Goal: Task Accomplishment & Management: Use online tool/utility

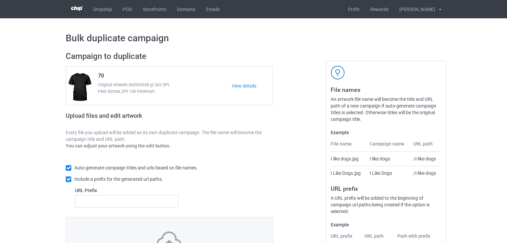
click at [462, 60] on div "Bulk duplicate campaign Campaign to duplicate 70 Original Artwork 3659x5038 @ 2…" at bounding box center [253, 171] width 507 height 306
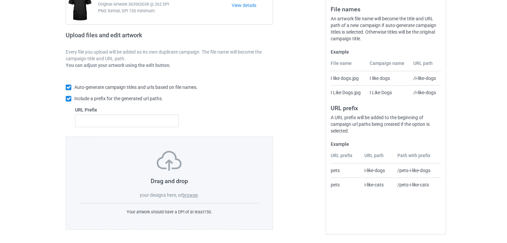
click at [192, 194] on label "browse" at bounding box center [189, 195] width 15 height 5
click at [0, 0] on input "browse" at bounding box center [0, 0] width 0 height 0
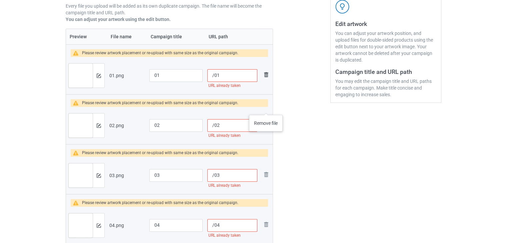
scroll to position [93, 0]
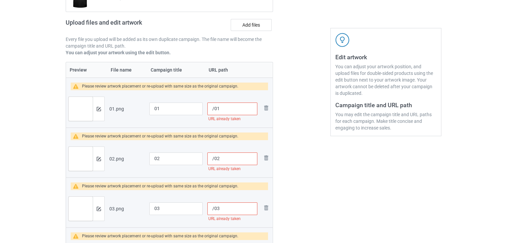
click at [215, 111] on input "/01" at bounding box center [232, 109] width 50 height 13
paste input "sku08-37-01"
type input "/sku08-37-0101"
click at [215, 160] on input "/02" at bounding box center [232, 159] width 50 height 13
click at [213, 159] on input "/02" at bounding box center [232, 159] width 50 height 13
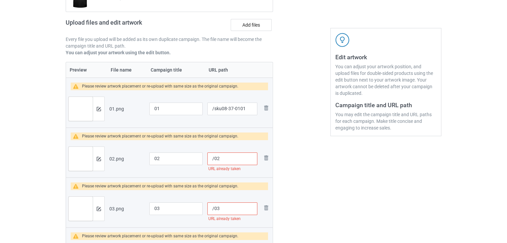
paste input "sku08-37-01"
type input "/sku08-37-0102"
click at [214, 208] on input "/03" at bounding box center [232, 209] width 50 height 13
paste input "sku08-37-01"
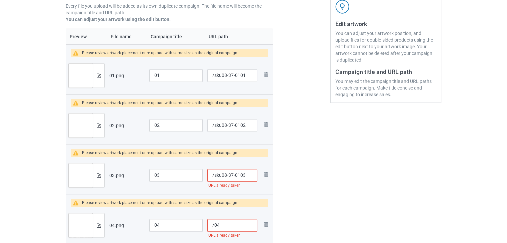
scroll to position [160, 0]
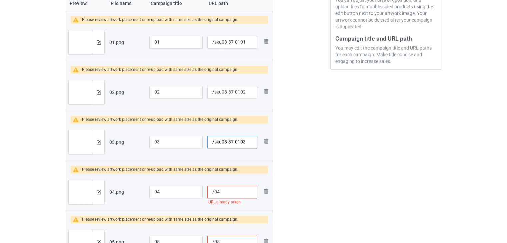
type input "/sku08-37-0103"
click at [213, 192] on input "/04" at bounding box center [232, 192] width 50 height 13
paste input "sku08-37-01"
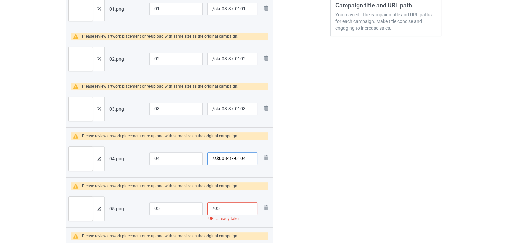
type input "/sku08-37-0104"
click at [215, 207] on input "/05" at bounding box center [232, 209] width 50 height 13
click at [214, 207] on input "/05" at bounding box center [232, 209] width 50 height 13
paste input "sku08-37-01"
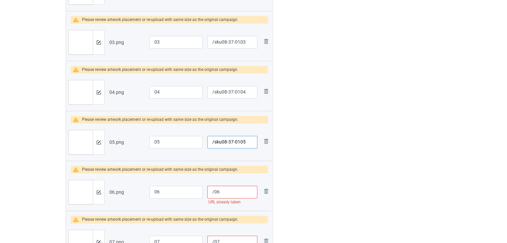
type input "/sku08-37-0105"
click at [214, 194] on input "/06" at bounding box center [232, 192] width 50 height 13
paste input "sku08-37-01"
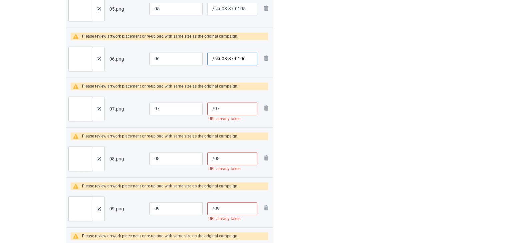
type input "/sku08-37-0106"
click at [215, 111] on input "/07" at bounding box center [232, 109] width 50 height 13
paste input "sku08-37-01"
type input "/sku08-37-0107"
click at [215, 157] on input "/08" at bounding box center [232, 159] width 50 height 13
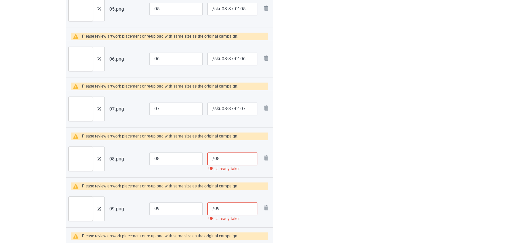
click at [214, 158] on input "/08" at bounding box center [232, 159] width 50 height 13
paste input "sku08-37-01"
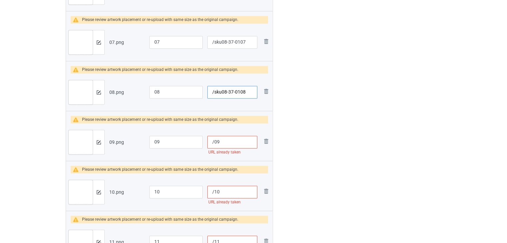
type input "/sku08-37-0108"
click at [215, 143] on input "/09" at bounding box center [232, 142] width 50 height 13
paste input "sku08-37-01"
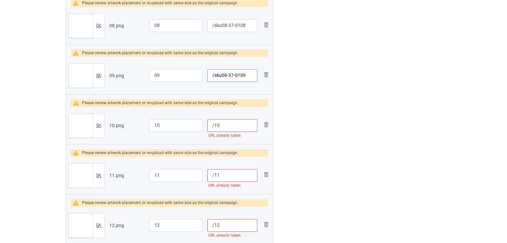
type input "/sku08-37-0109"
click at [215, 126] on input "/10" at bounding box center [232, 125] width 50 height 13
click at [214, 125] on input "/10" at bounding box center [232, 125] width 50 height 13
paste input "sku08-37-01"
type input "/sku08-37-0110"
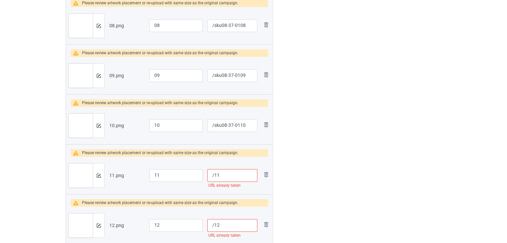
click at [214, 174] on input "/11" at bounding box center [232, 175] width 50 height 13
paste input "sku08-37-01"
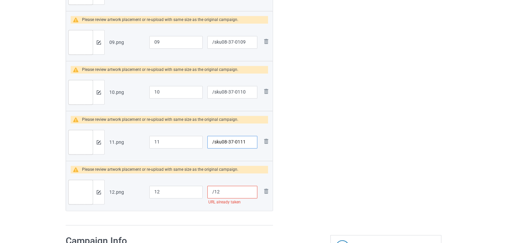
type input "/sku08-37-0111"
click at [215, 189] on input "/12" at bounding box center [232, 192] width 50 height 13
paste input "sku08-37-01"
type input "/sku08-37-0112"
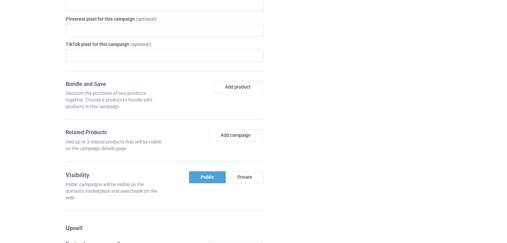
scroll to position [1166, 0]
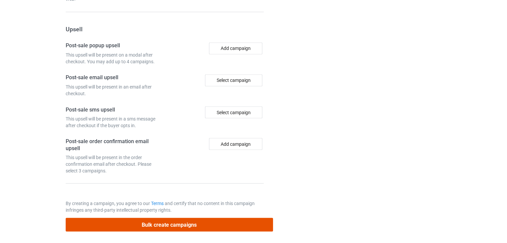
click at [147, 223] on button "Bulk create campaigns" at bounding box center [169, 225] width 207 height 14
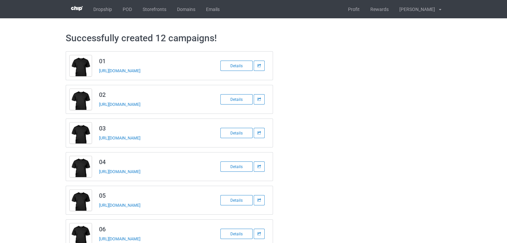
scroll to position [100, 0]
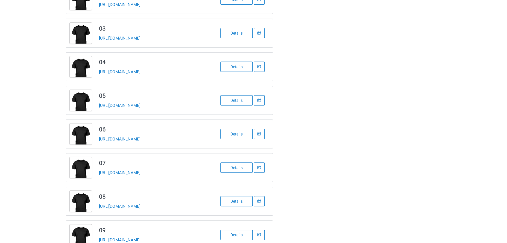
drag, startPoint x: 180, startPoint y: 104, endPoint x: 99, endPoint y: 112, distance: 81.7
click at [99, 112] on td "05 [URL][DOMAIN_NAME]" at bounding box center [151, 100] width 113 height 28
copy link "[URL][DOMAIN_NAME]"
click at [186, 136] on div "[URL][DOMAIN_NAME]" at bounding box center [145, 139] width 93 height 7
drag, startPoint x: 184, startPoint y: 137, endPoint x: 95, endPoint y: 138, distance: 88.7
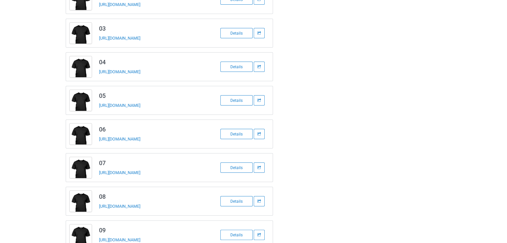
click at [95, 138] on td "06 [URL][DOMAIN_NAME]" at bounding box center [151, 134] width 113 height 28
copy link "[URL][DOMAIN_NAME]"
drag, startPoint x: 177, startPoint y: 174, endPoint x: 98, endPoint y: 172, distance: 79.4
click at [98, 172] on td "07 [URL][DOMAIN_NAME]" at bounding box center [151, 168] width 113 height 28
copy link "[URL][DOMAIN_NAME]"
